Goal: Use online tool/utility: Utilize a website feature to perform a specific function

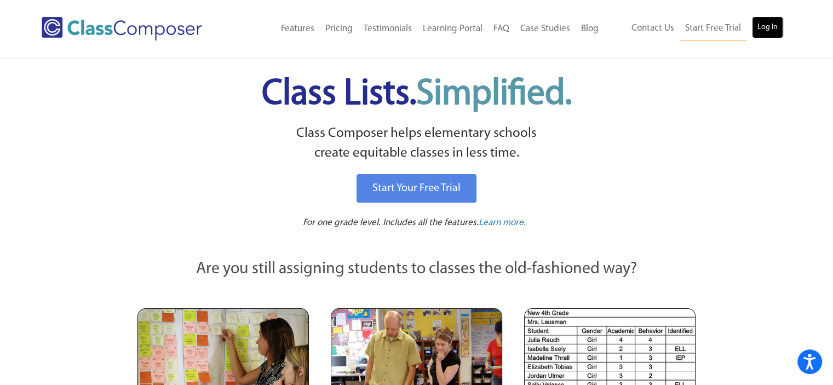
click at [760, 31] on link "Log In" at bounding box center [767, 27] width 31 height 22
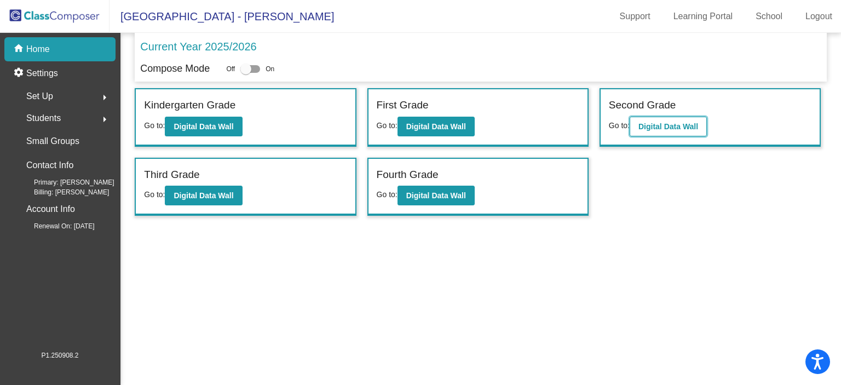
click at [675, 126] on b "Digital Data Wall" at bounding box center [668, 126] width 60 height 9
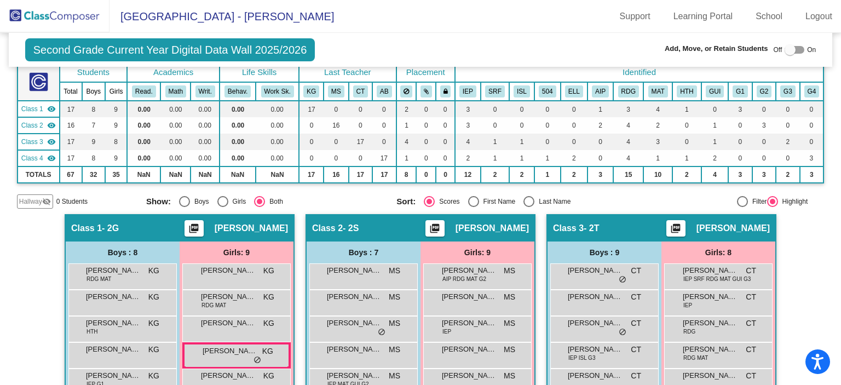
scroll to position [62, 0]
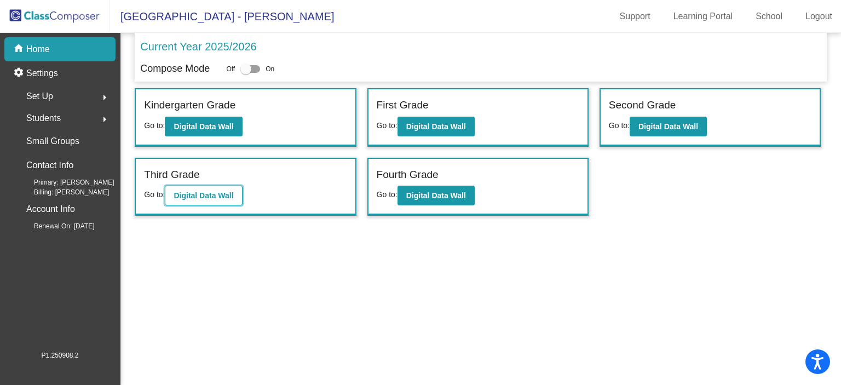
click at [223, 198] on b "Digital Data Wall" at bounding box center [204, 195] width 60 height 9
